Goal: Task Accomplishment & Management: Use online tool/utility

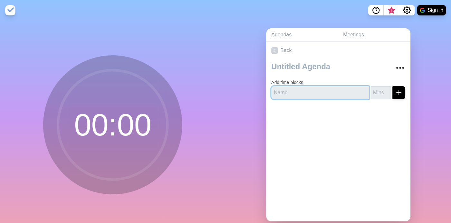
click at [306, 92] on input "text" at bounding box center [320, 92] width 98 height 13
click at [286, 92] on input "text" at bounding box center [320, 92] width 98 height 13
paste input "Current and Open Action Items"
type input "Current and Open Action Items"
click at [372, 93] on input "number" at bounding box center [380, 92] width 21 height 13
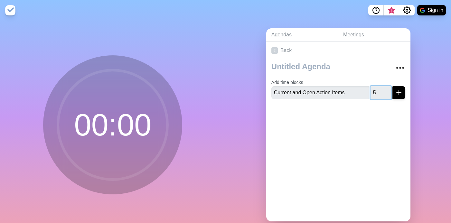
type input "5"
click at [395, 92] on icon "submit" at bounding box center [399, 93] width 8 height 8
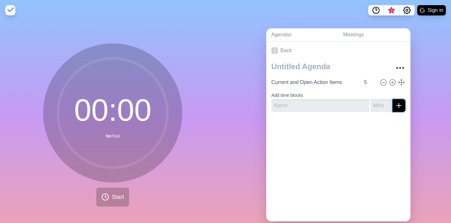
click at [395, 106] on icon "submit" at bounding box center [399, 106] width 8 height 8
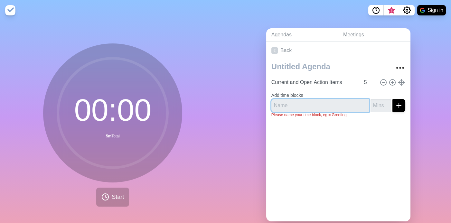
drag, startPoint x: 309, startPoint y: 104, endPoint x: 345, endPoint y: 105, distance: 36.1
click at [309, 104] on input "text" at bounding box center [320, 105] width 98 height 13
paste input "Line 1 Operational Risk & Business Update"
type input "Line 1 Operational Risk & Business Update"
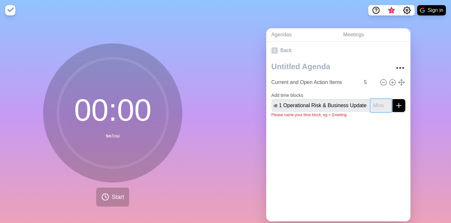
scroll to position [0, 0]
click at [377, 106] on input "number" at bounding box center [380, 105] width 21 height 13
type input "20"
click at [397, 106] on line "submit" at bounding box center [399, 106] width 5 height 0
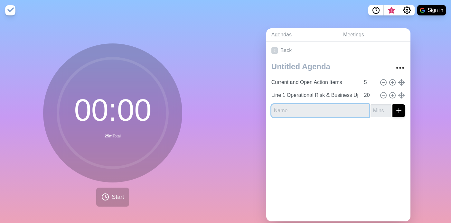
paste input "Cross-Business Unit Product Distribution"
type input "Cross-Business Unit Product Distribution"
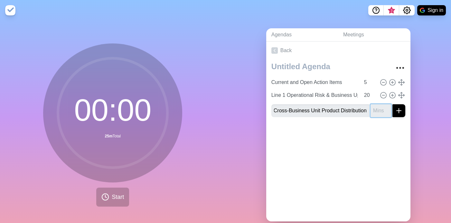
click at [377, 111] on input "number" at bounding box center [380, 110] width 21 height 13
type input "10"
click at [395, 107] on icon "submit" at bounding box center [399, 111] width 8 height 8
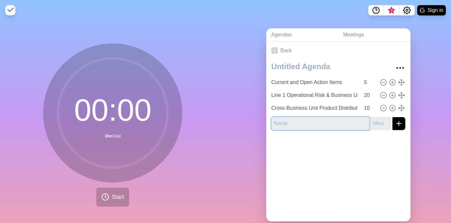
paste input "Market Risk"
type input "Market Risk"
drag, startPoint x: 370, startPoint y: 126, endPoint x: 376, endPoint y: 126, distance: 6.1
click at [370, 126] on input "number" at bounding box center [380, 123] width 21 height 13
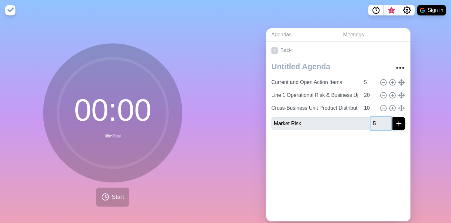
type input "5"
click at [395, 122] on icon "submit" at bounding box center [399, 124] width 8 height 8
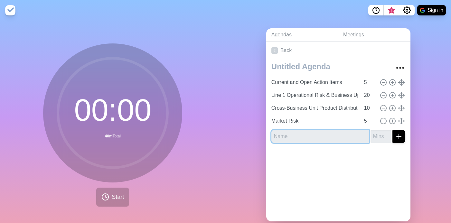
paste input "Line 2 Operational Risk"
type input "Line 2 Operational Risk"
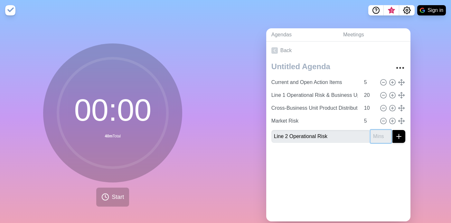
click at [375, 135] on input "number" at bounding box center [380, 136] width 21 height 13
type input "5"
click at [399, 136] on line "submit" at bounding box center [399, 136] width 0 height 5
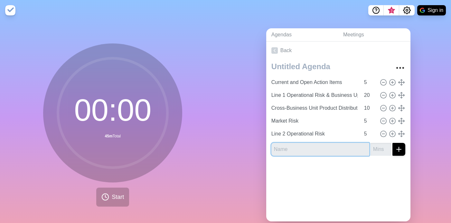
drag, startPoint x: 343, startPoint y: 149, endPoint x: 356, endPoint y: 149, distance: 12.9
click at [343, 149] on input "text" at bounding box center [320, 149] width 98 height 13
paste input "Regulatory Risk Update"
type input "Regulatory Risk Update"
click at [376, 149] on input "number" at bounding box center [380, 149] width 21 height 13
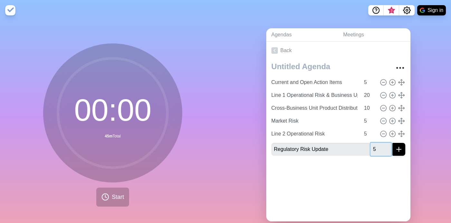
type input "5"
click at [392, 143] on button "submit" at bounding box center [398, 149] width 13 height 13
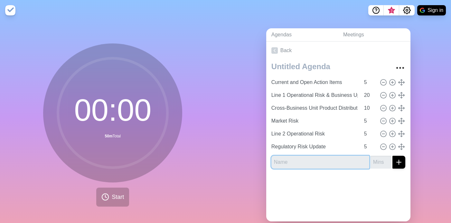
paste input "Conduct Update"
type input "Conduct Update"
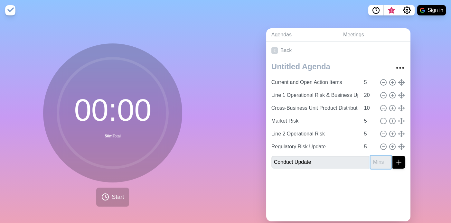
click at [371, 161] on input "number" at bounding box center [380, 162] width 21 height 13
type input "5"
click at [396, 162] on button "submit" at bounding box center [398, 162] width 13 height 13
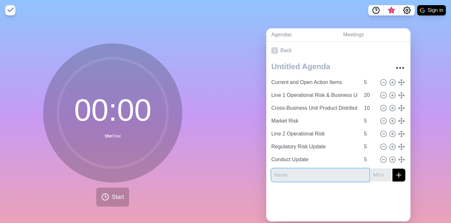
click at [333, 173] on input "text" at bounding box center [320, 175] width 98 height 13
paste input "Financial Crime Compliance"
drag, startPoint x: 339, startPoint y: 174, endPoint x: 360, endPoint y: 176, distance: 21.0
click at [336, 177] on input "Financial Crime Compliance5" at bounding box center [320, 175] width 98 height 13
type input "Financial Crime Compliance"
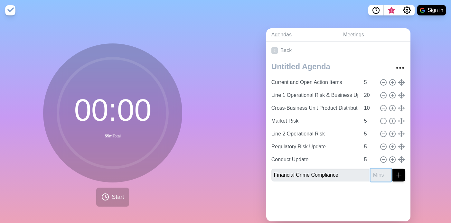
click at [370, 176] on input "number" at bounding box center [380, 175] width 21 height 13
type input "5"
click at [395, 176] on icon "submit" at bounding box center [399, 175] width 8 height 8
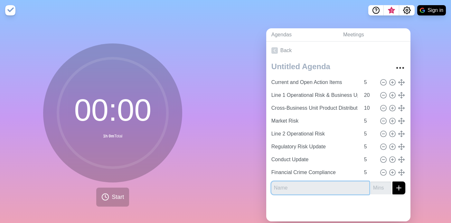
paste input "Market Operations"
type input "Market Operations"
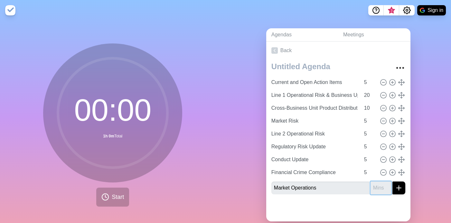
click at [374, 188] on input "number" at bounding box center [380, 188] width 21 height 13
type input "5"
click at [392, 182] on button "submit" at bounding box center [398, 188] width 13 height 13
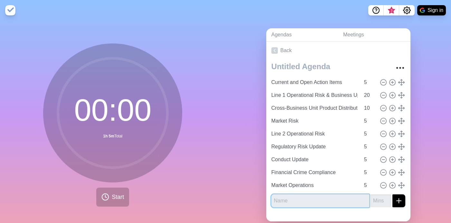
click at [311, 198] on input "text" at bounding box center [320, 200] width 98 height 13
paste input "Technology"
type input "Technology"
click at [370, 199] on input "number" at bounding box center [380, 200] width 21 height 13
type input "5"
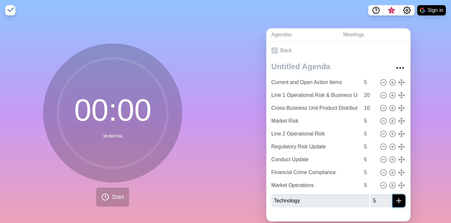
click at [392, 198] on button "submit" at bounding box center [398, 200] width 13 height 13
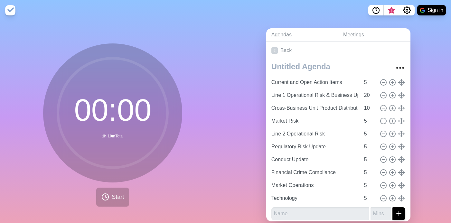
click at [413, 203] on div "Agendas Meetings Back Current and Open Action Items 5 Line 1 Operational Risk &…" at bounding box center [339, 128] width 226 height 214
click at [440, 162] on div "Agendas Meetings Back Current and Open Action Items 5 Line 1 Operational Risk &…" at bounding box center [339, 128] width 226 height 214
click at [288, 33] on link "Agendas" at bounding box center [302, 34] width 72 height 13
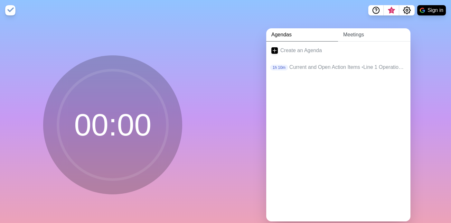
click at [360, 34] on link "Meetings" at bounding box center [374, 34] width 72 height 13
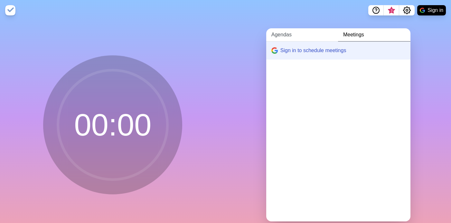
click at [287, 33] on link "Agendas" at bounding box center [302, 34] width 72 height 13
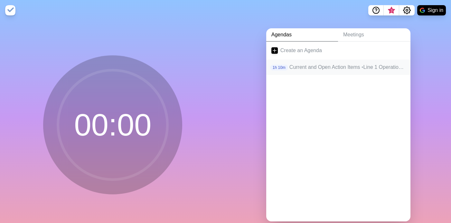
click at [317, 67] on p "Current and Open Action Items • Line 1 Operational Risk & Business Update • Cro…" at bounding box center [347, 67] width 116 height 8
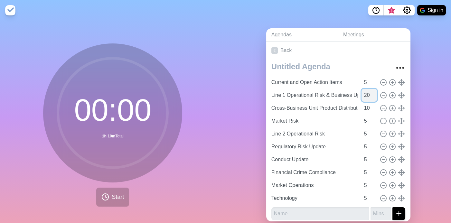
click at [361, 94] on input "20" at bounding box center [368, 95] width 15 height 13
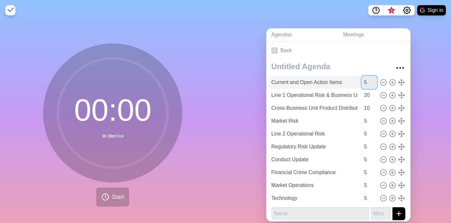
drag, startPoint x: 359, startPoint y: 83, endPoint x: 350, endPoint y: 80, distance: 9.6
click at [350, 80] on div "Current and Open Action Items 5" at bounding box center [338, 82] width 139 height 13
type input "10"
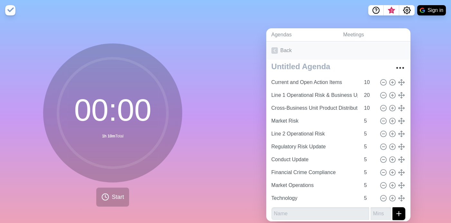
click at [398, 49] on link "Back" at bounding box center [338, 51] width 144 height 18
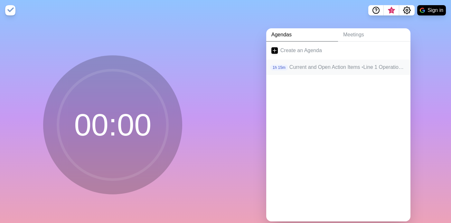
click at [299, 65] on p "Current and Open Action Items • Line 1 Operational Risk & Business Update • Cro…" at bounding box center [347, 67] width 116 height 8
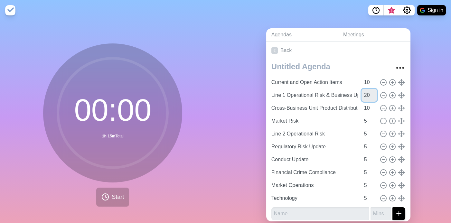
drag, startPoint x: 359, startPoint y: 93, endPoint x: 398, endPoint y: 97, distance: 39.8
click at [361, 92] on input "20" at bounding box center [368, 95] width 15 height 13
type input "2"
type input "30"
click at [386, 36] on link "Meetings" at bounding box center [374, 34] width 72 height 13
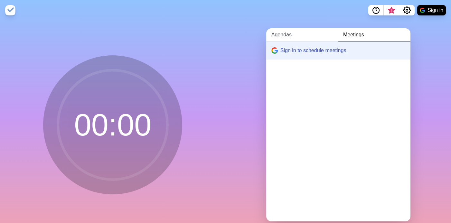
click at [285, 34] on link "Agendas" at bounding box center [302, 34] width 72 height 13
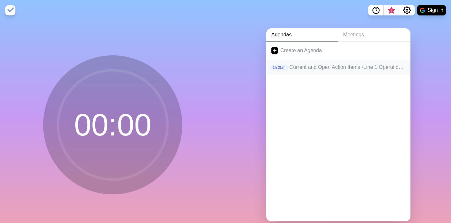
click at [313, 65] on p "Current and Open Action Items • Line 1 Operational Risk & Business Update • Cro…" at bounding box center [347, 67] width 116 height 8
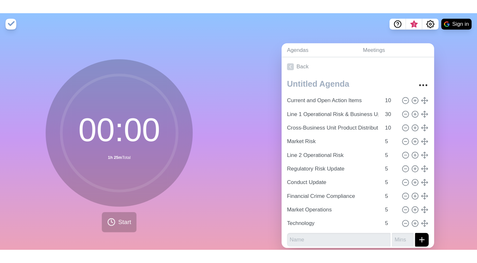
scroll to position [3, 0]
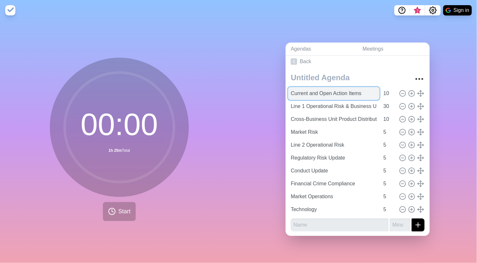
click at [331, 93] on input "Current and Open Action Items" at bounding box center [333, 93] width 91 height 13
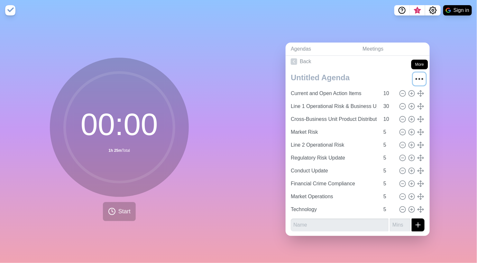
click at [415, 75] on icon "More" at bounding box center [420, 79] width 10 height 10
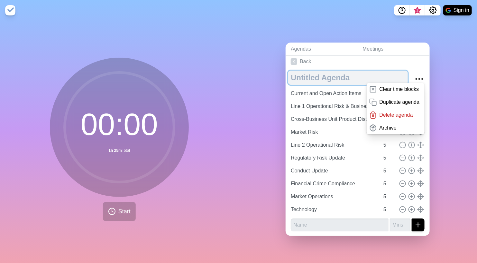
click at [293, 74] on textarea at bounding box center [348, 77] width 120 height 14
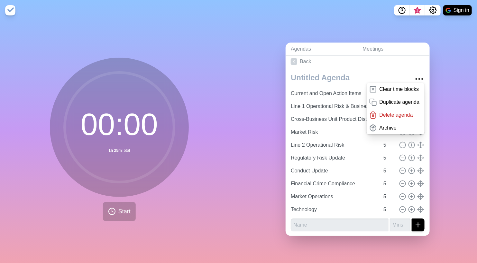
click at [446, 86] on div "Agendas Meetings Back Clear time blocks Duplicate agenda Delete agenda Archive …" at bounding box center [358, 142] width 239 height 242
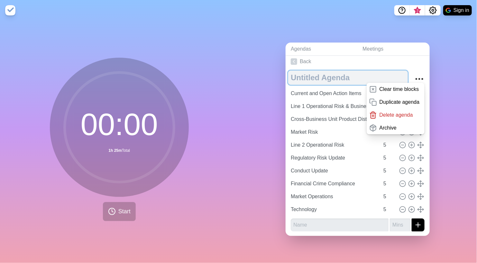
click at [337, 70] on textarea at bounding box center [348, 77] width 120 height 14
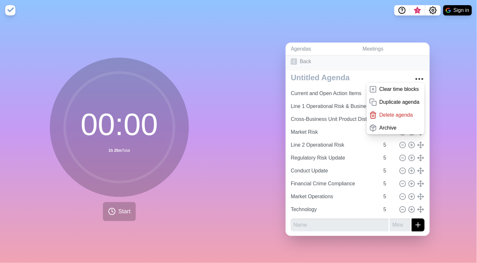
click at [397, 67] on link "Back" at bounding box center [358, 61] width 144 height 18
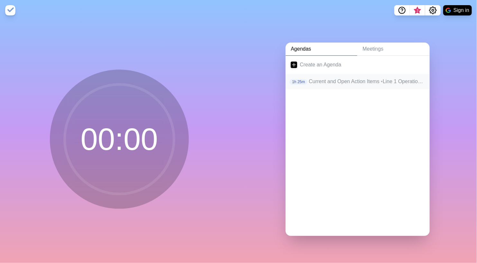
click at [314, 78] on p "Current and Open Action Items • Line 1 Operational Risk & Business Update • Cro…" at bounding box center [367, 82] width 116 height 8
